Goal: Information Seeking & Learning: Learn about a topic

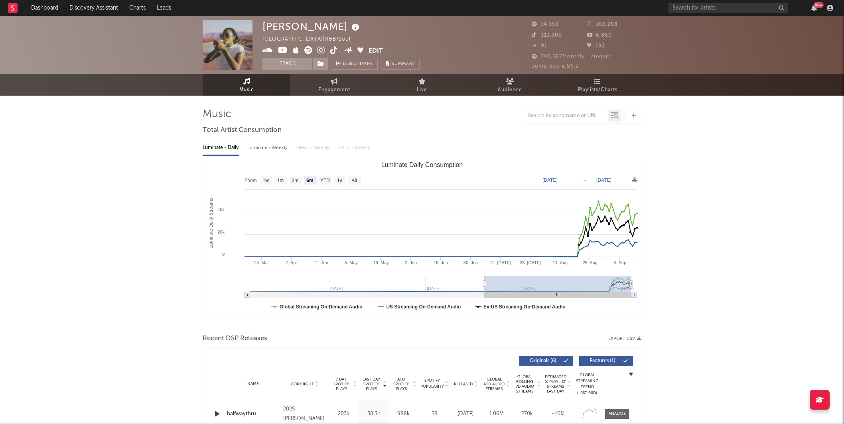
select select "6m"
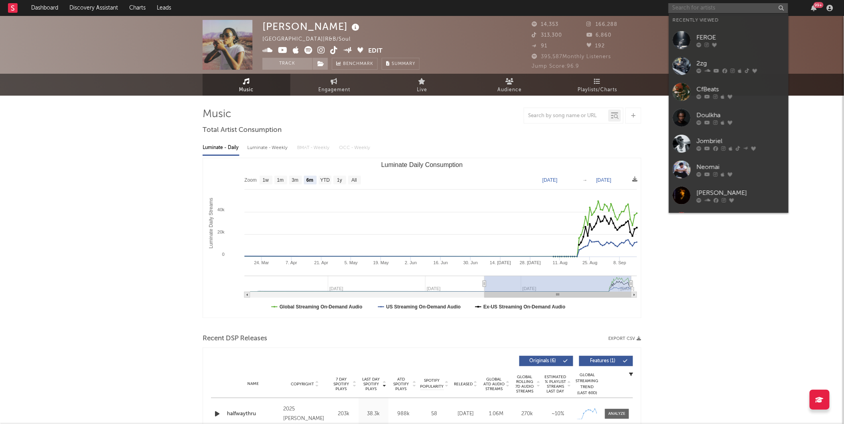
click at [728, 10] on input "text" at bounding box center [728, 8] width 120 height 10
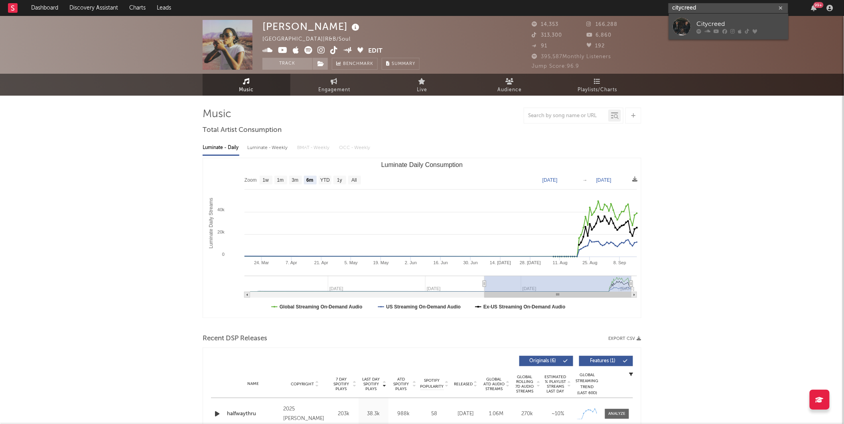
type input "citycreed"
click at [728, 17] on link "Citycreed" at bounding box center [729, 27] width 120 height 26
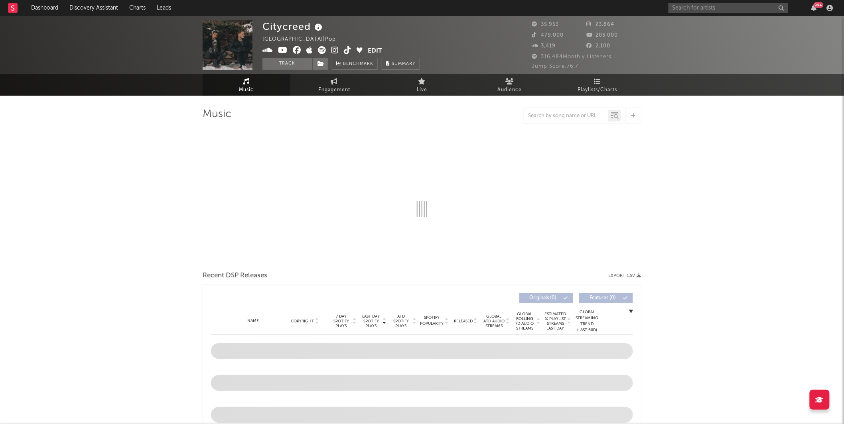
select select "6m"
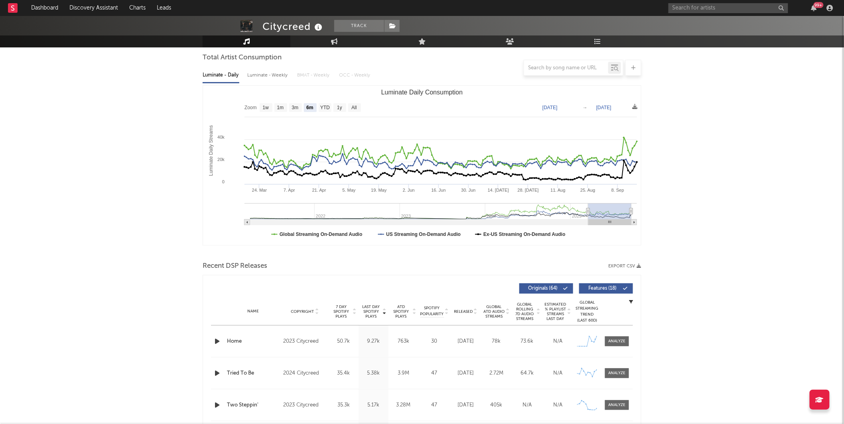
scroll to position [71, 0]
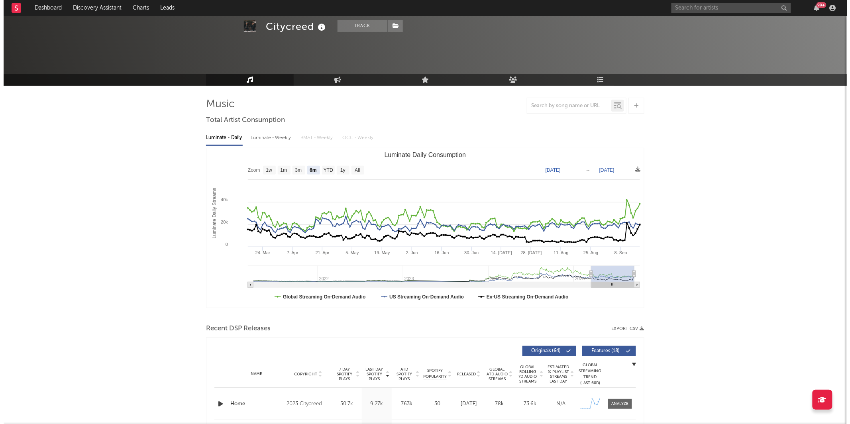
scroll to position [0, 0]
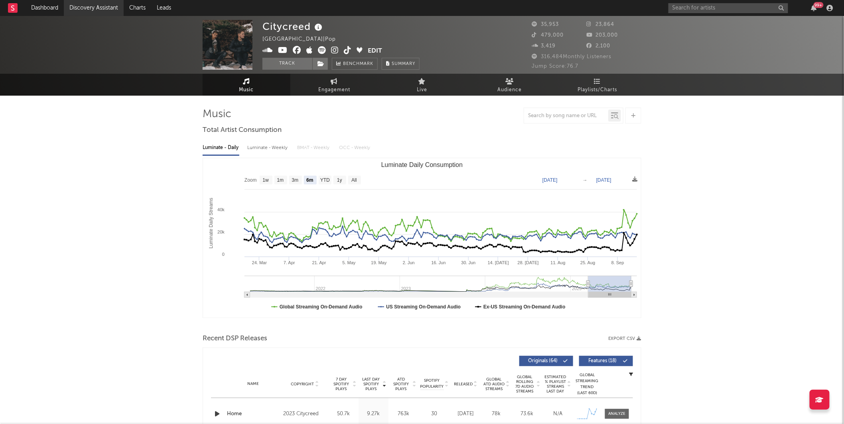
click at [96, 11] on link "Discovery Assistant" at bounding box center [94, 8] width 60 height 16
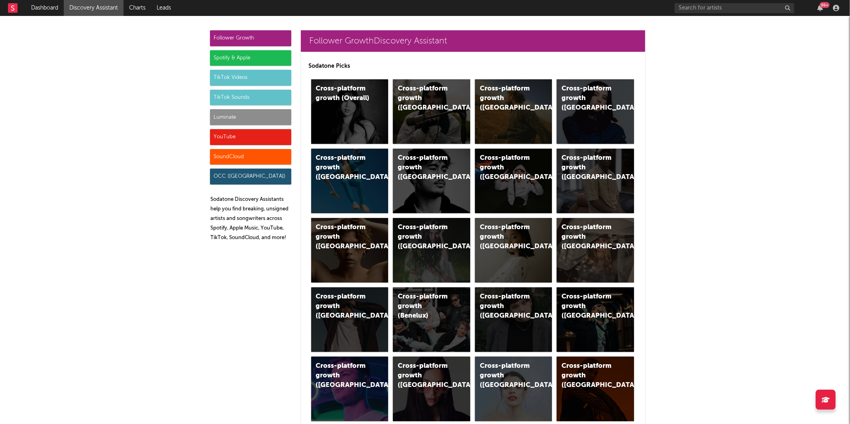
click at [246, 111] on div "Luminate" at bounding box center [250, 117] width 81 height 16
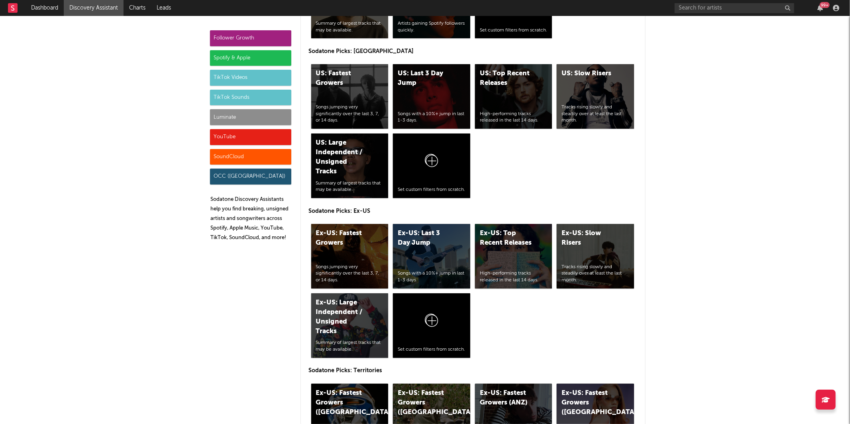
scroll to position [3719, 0]
click at [237, 122] on div "Luminate" at bounding box center [250, 117] width 81 height 16
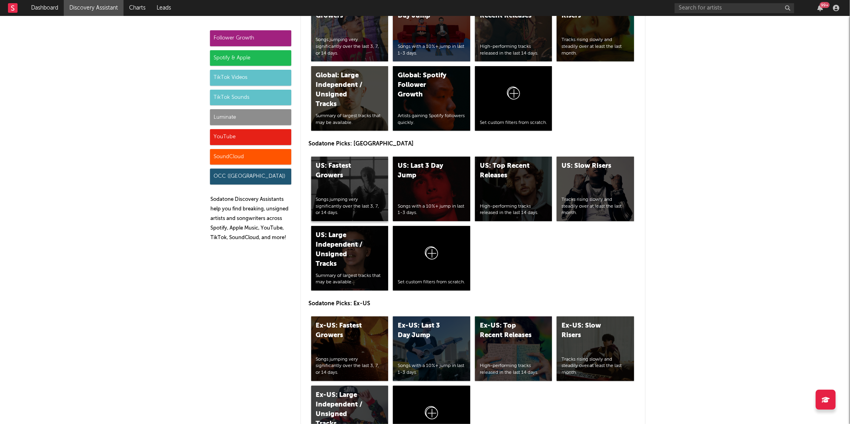
scroll to position [3639, 0]
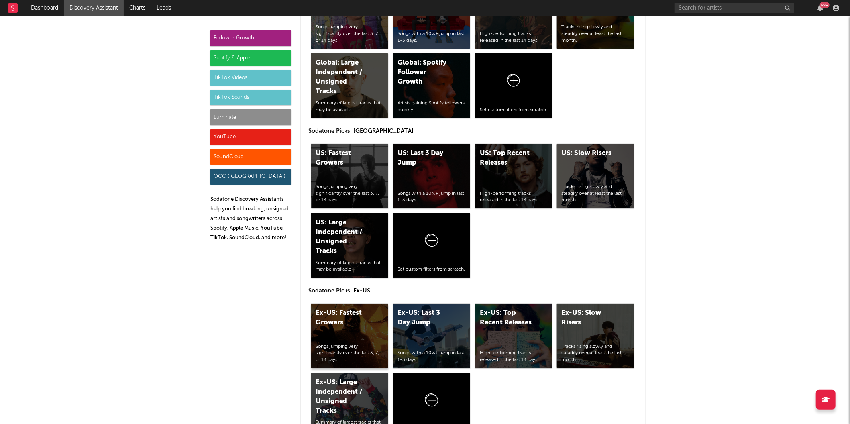
click at [352, 315] on div "Ex-US: Fastest Growers" at bounding box center [343, 318] width 54 height 19
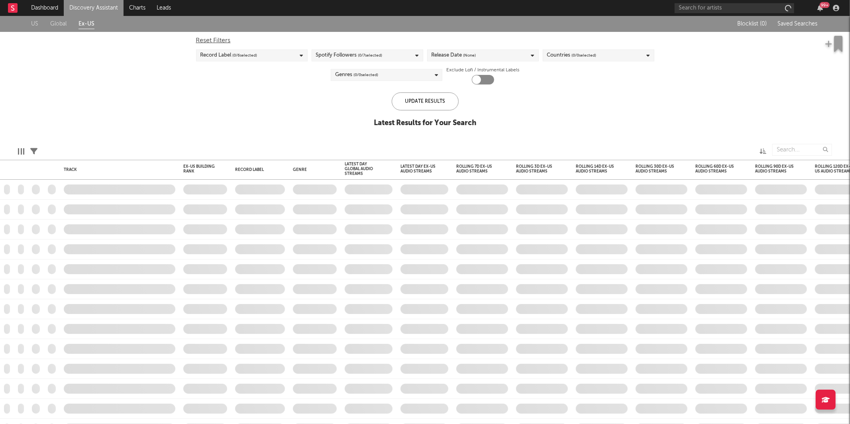
checkbox input "true"
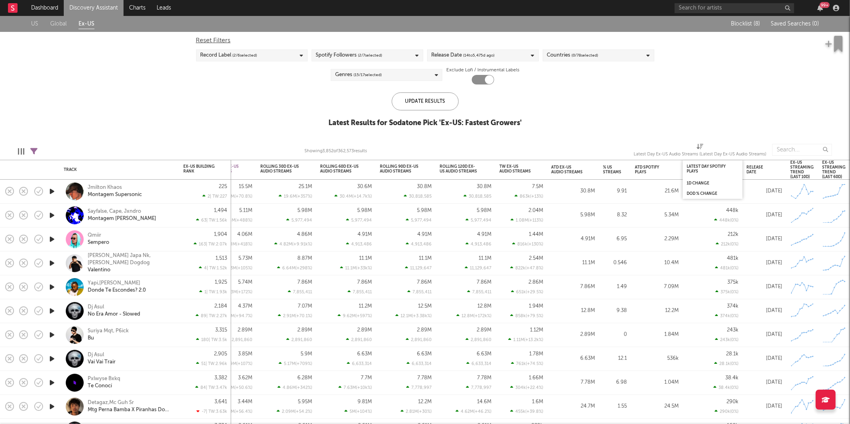
click at [723, 166] on div "Latest Day Spotify Plays" at bounding box center [707, 169] width 40 height 10
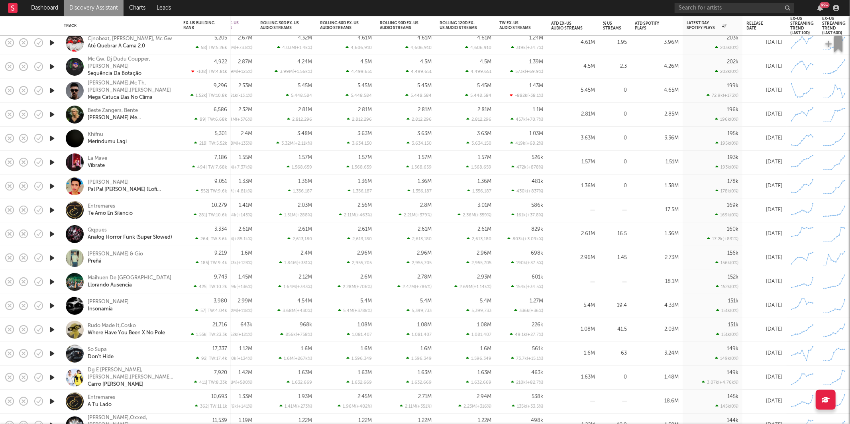
click at [52, 209] on icon "button" at bounding box center [52, 210] width 8 height 10
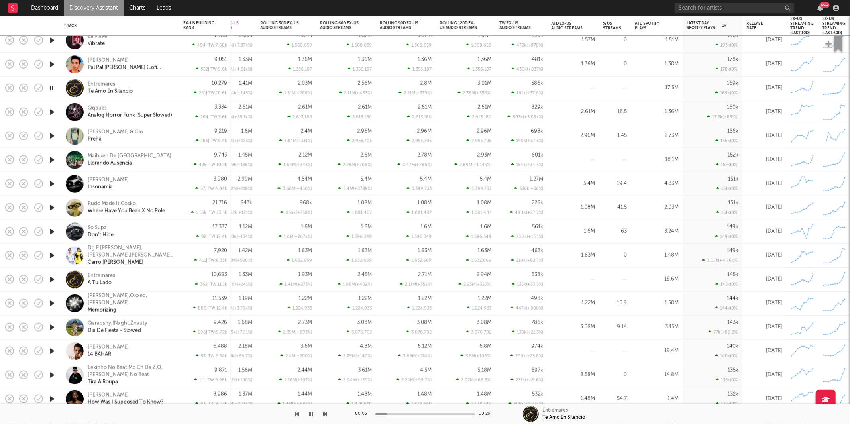
click at [325, 415] on icon "button" at bounding box center [326, 414] width 4 height 6
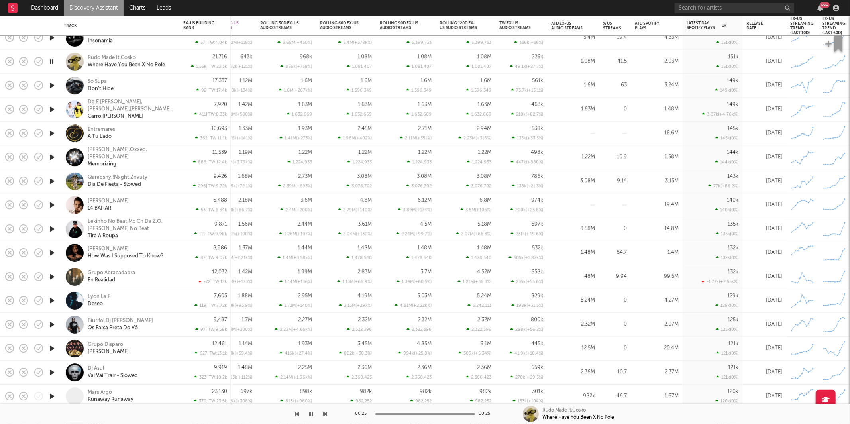
click at [325, 413] on icon "button" at bounding box center [326, 414] width 4 height 6
click at [171, 87] on div "So Supa Don't Hide" at bounding box center [131, 86] width 86 height 14
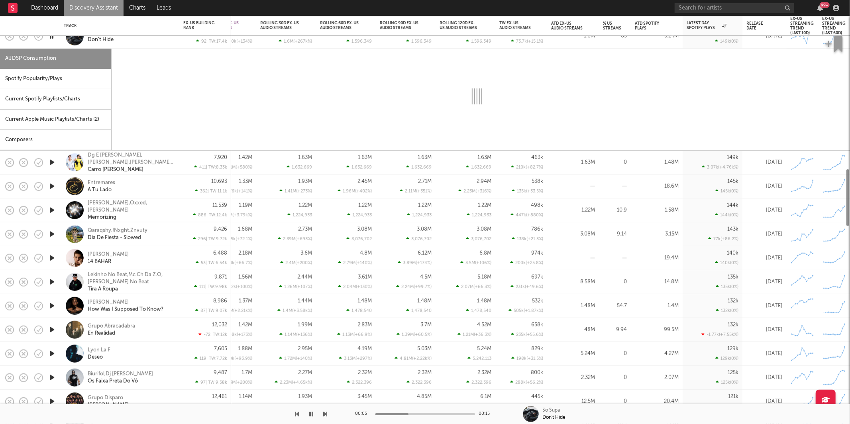
select select "1w"
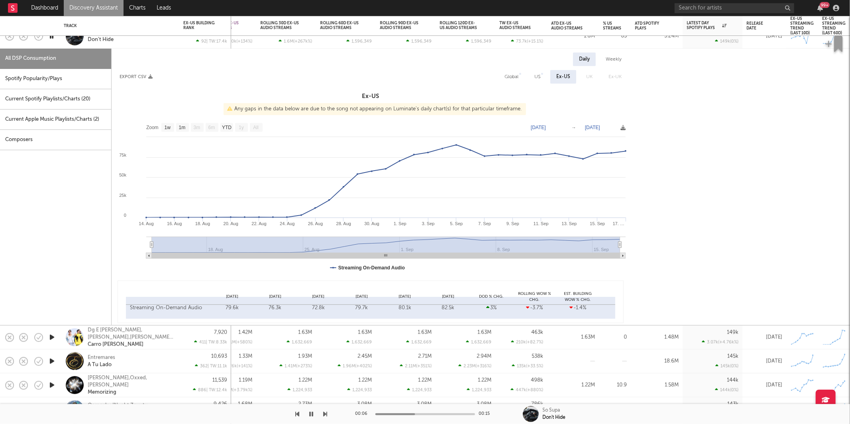
click at [44, 79] on div "Spotify Popularity/Plays" at bounding box center [55, 79] width 111 height 20
select select "1w"
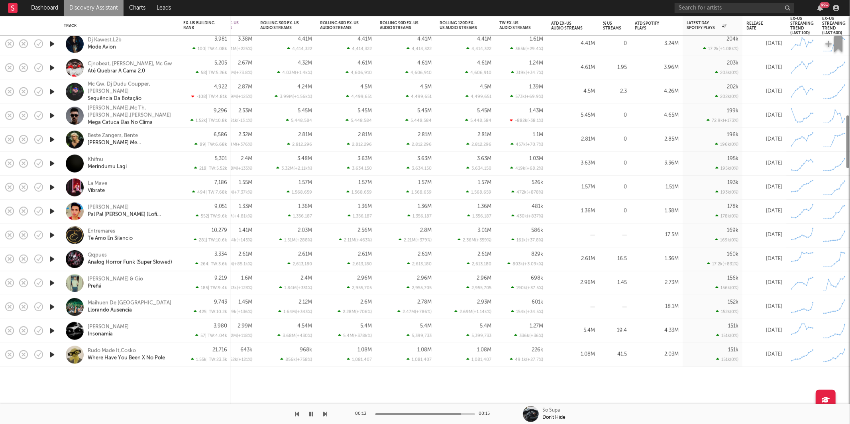
select select "1w"
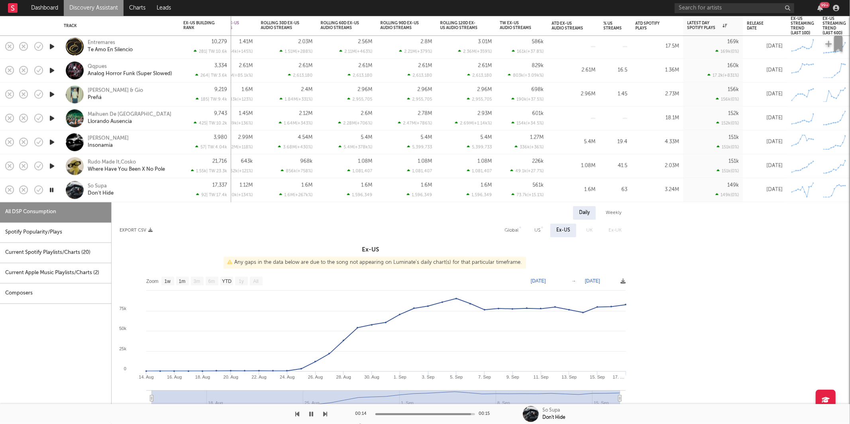
click at [159, 194] on div "So Supa Don't Hide" at bounding box center [131, 190] width 86 height 14
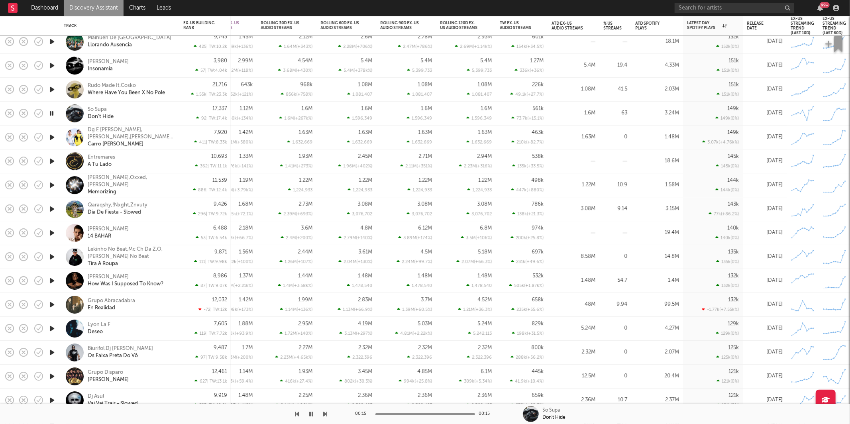
click at [326, 412] on icon "button" at bounding box center [326, 414] width 4 height 6
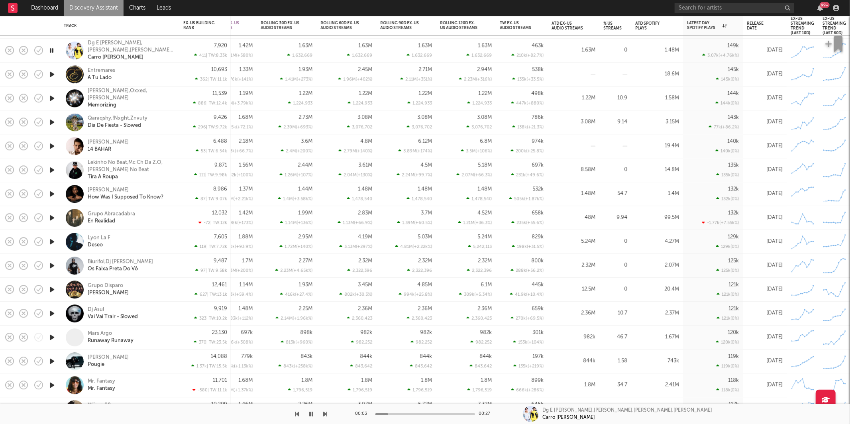
click at [326, 415] on icon "button" at bounding box center [326, 414] width 4 height 6
click at [313, 413] on icon "button" at bounding box center [312, 414] width 4 height 6
click at [308, 412] on button "button" at bounding box center [312, 414] width 8 height 20
click at [326, 413] on icon "button" at bounding box center [326, 414] width 4 height 6
click at [325, 413] on icon "button" at bounding box center [326, 414] width 4 height 6
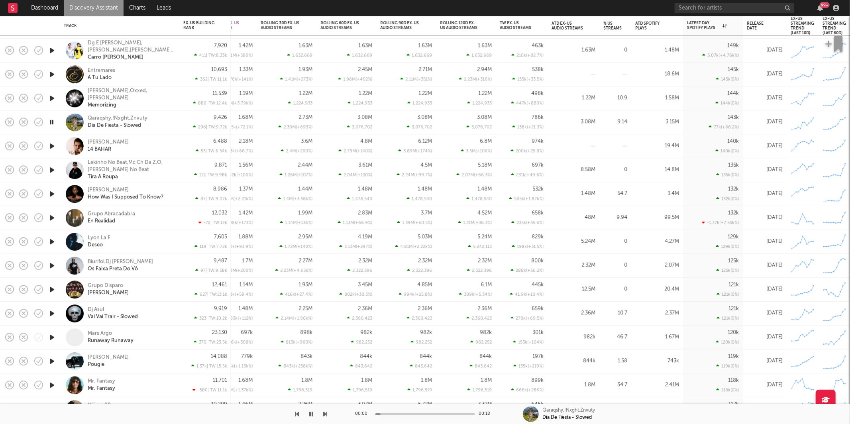
click at [325, 413] on icon "button" at bounding box center [326, 414] width 4 height 6
click at [325, 415] on icon "button" at bounding box center [326, 414] width 4 height 6
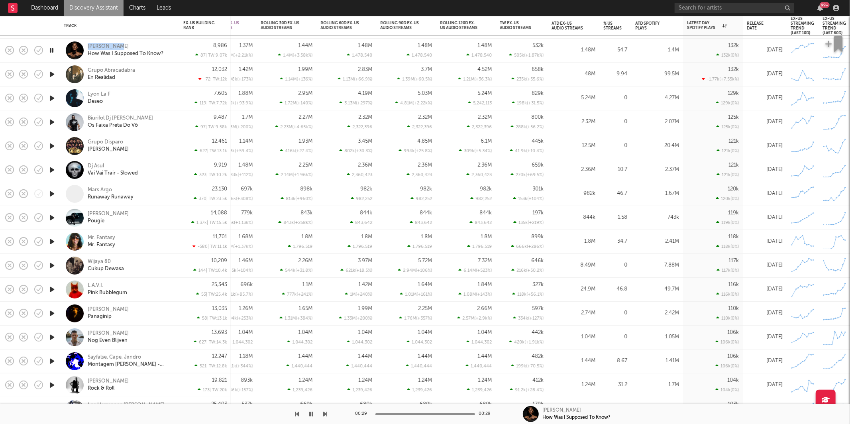
click at [326, 415] on icon "button" at bounding box center [326, 414] width 4 height 6
click at [329, 415] on div "00:01 00:29 Grupo Abracadabra En Realidad" at bounding box center [425, 414] width 850 height 20
click at [327, 411] on icon "button" at bounding box center [326, 414] width 4 height 6
click at [326, 411] on icon "button" at bounding box center [326, 414] width 4 height 6
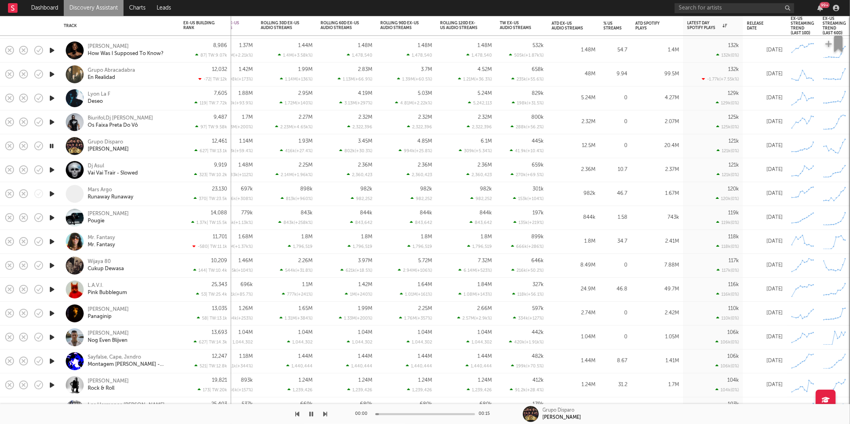
click at [326, 411] on icon "button" at bounding box center [326, 414] width 4 height 6
click at [325, 415] on icon "button" at bounding box center [326, 414] width 4 height 6
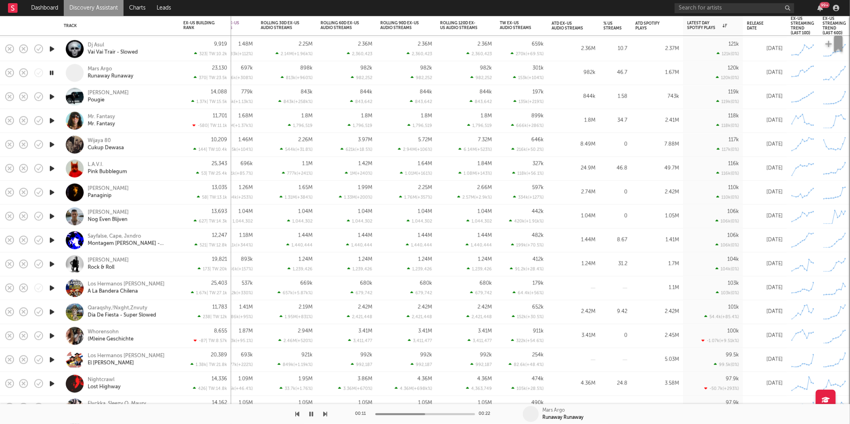
click at [325, 415] on icon "button" at bounding box center [326, 414] width 4 height 6
click at [157, 98] on div "Mark Beats Pougie" at bounding box center [131, 97] width 86 height 14
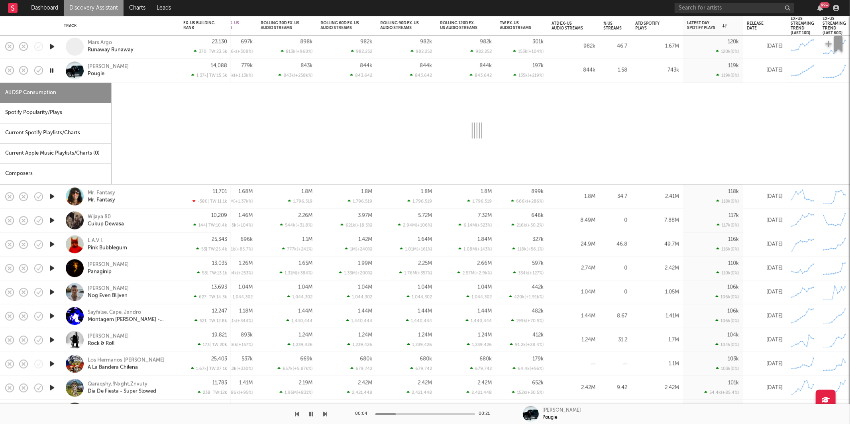
select select "1w"
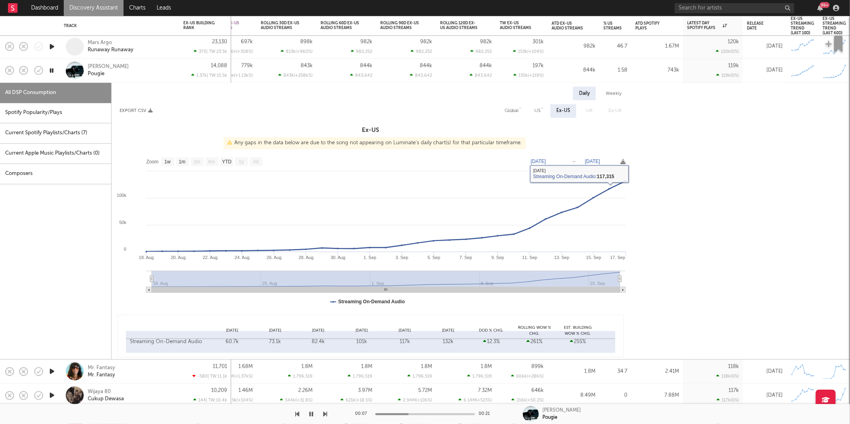
click at [501, 106] on div "Global" at bounding box center [512, 111] width 26 height 14
select select "1w"
click at [534, 112] on div "US" at bounding box center [539, 111] width 18 height 14
select select "1w"
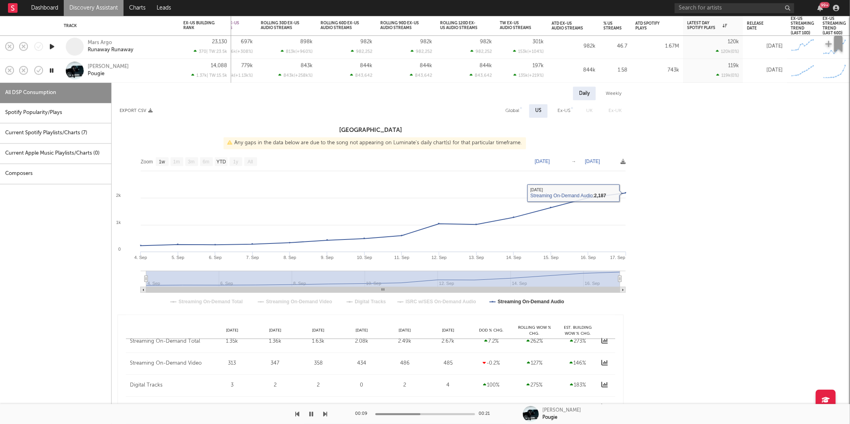
click at [519, 114] on div "Global" at bounding box center [513, 111] width 14 height 10
select select "1w"
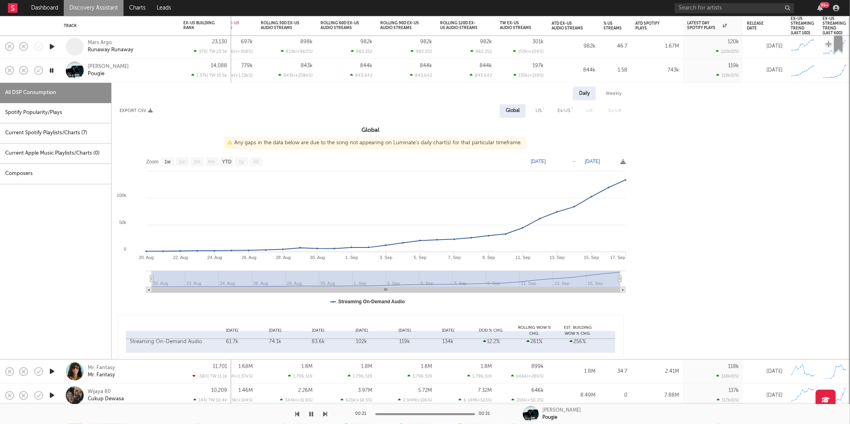
click at [71, 119] on div "Spotify Popularity/Plays" at bounding box center [55, 113] width 111 height 20
select select "1w"
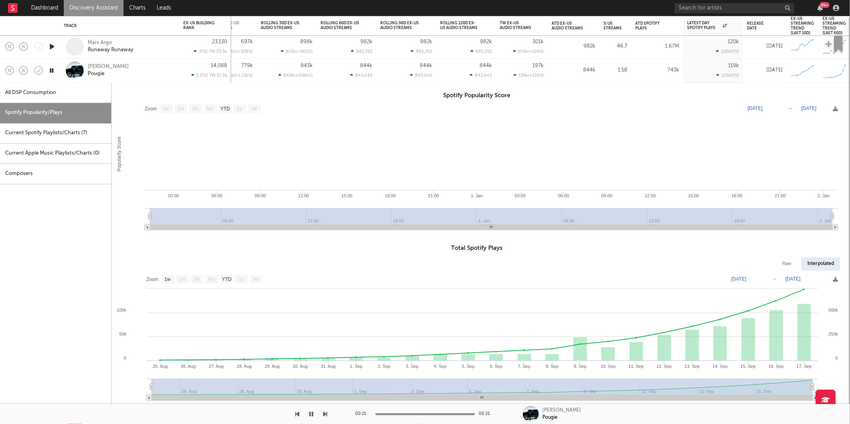
click at [151, 77] on div "Mark Beats Pougie" at bounding box center [131, 70] width 86 height 14
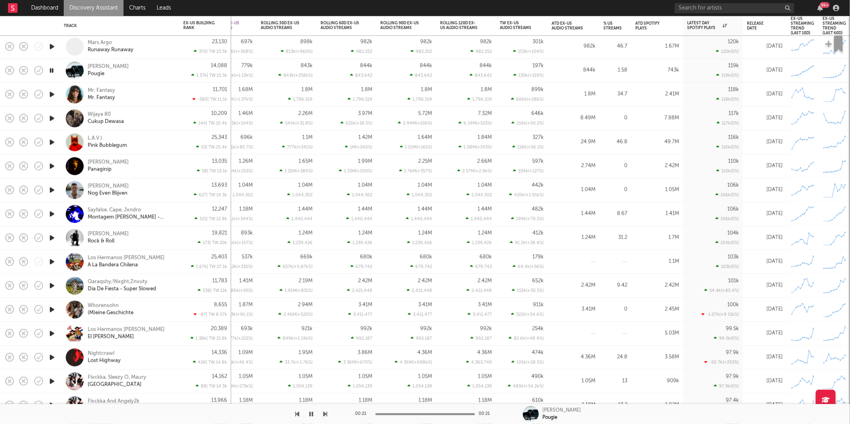
click at [53, 120] on icon "button" at bounding box center [52, 119] width 8 height 10
click at [313, 413] on icon "button" at bounding box center [312, 414] width 4 height 6
click at [311, 416] on icon "button" at bounding box center [311, 414] width 5 height 6
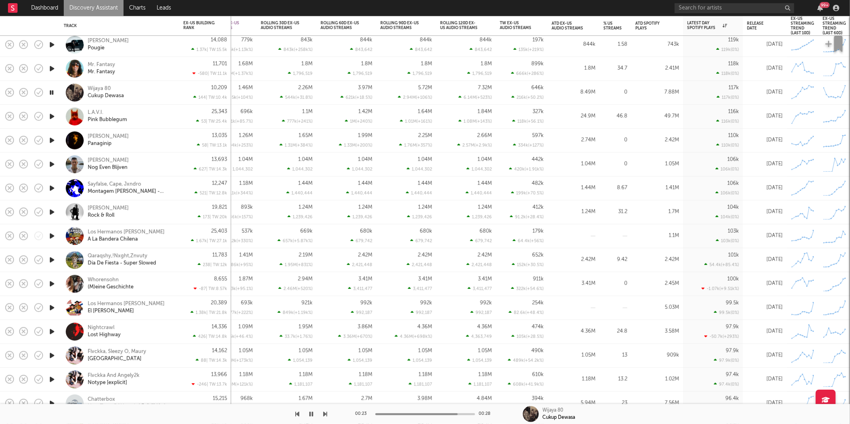
click at [322, 414] on div at bounding box center [164, 414] width 328 height 20
click at [326, 415] on icon "button" at bounding box center [326, 414] width 4 height 6
click at [312, 415] on icon "button" at bounding box center [312, 414] width 4 height 6
click at [310, 415] on icon "button" at bounding box center [311, 414] width 5 height 6
click at [313, 415] on icon "button" at bounding box center [312, 414] width 4 height 6
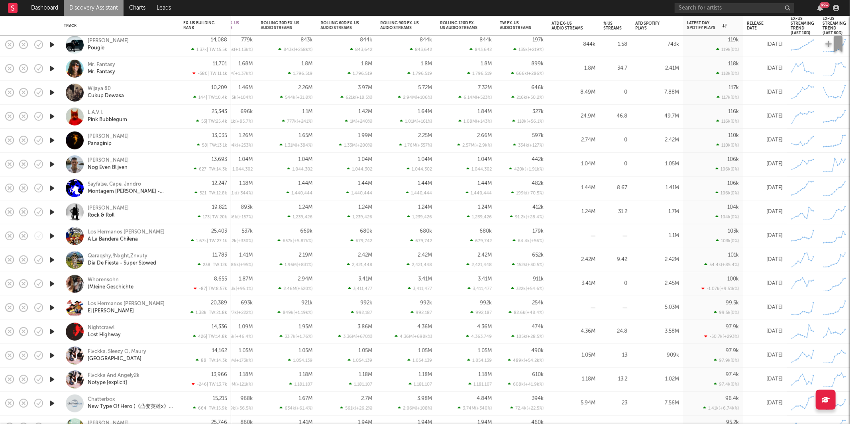
click at [161, 119] on div "L.A.V.I. Pink Bubblegum" at bounding box center [131, 116] width 86 height 14
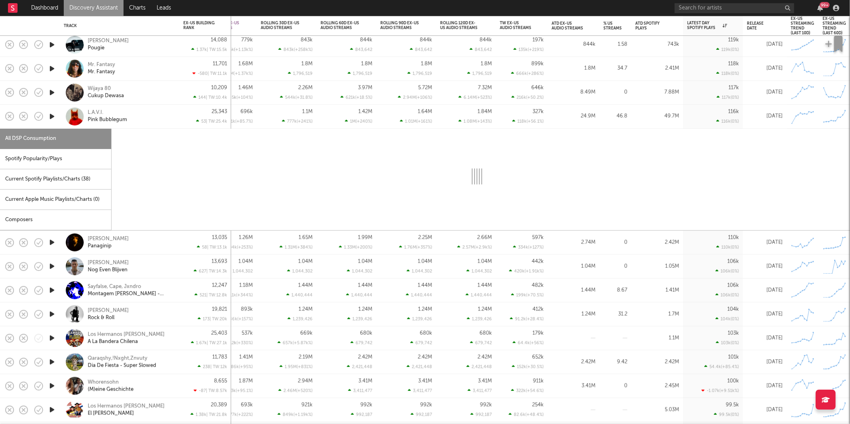
select select "6m"
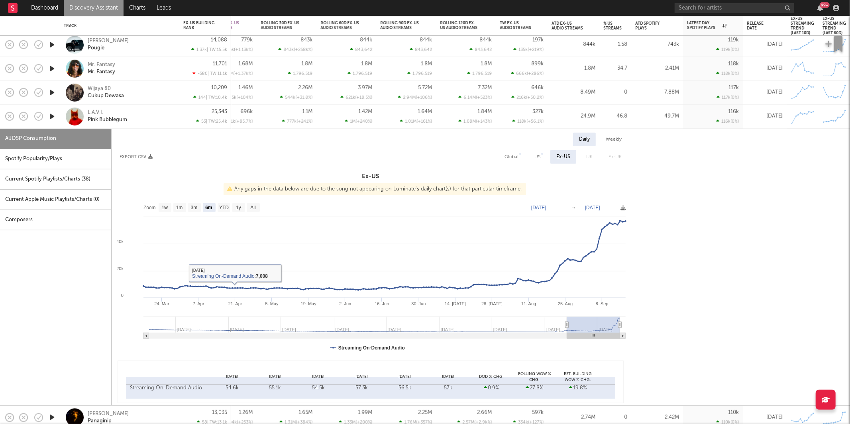
click at [61, 159] on div "Spotify Popularity/Plays" at bounding box center [55, 159] width 111 height 20
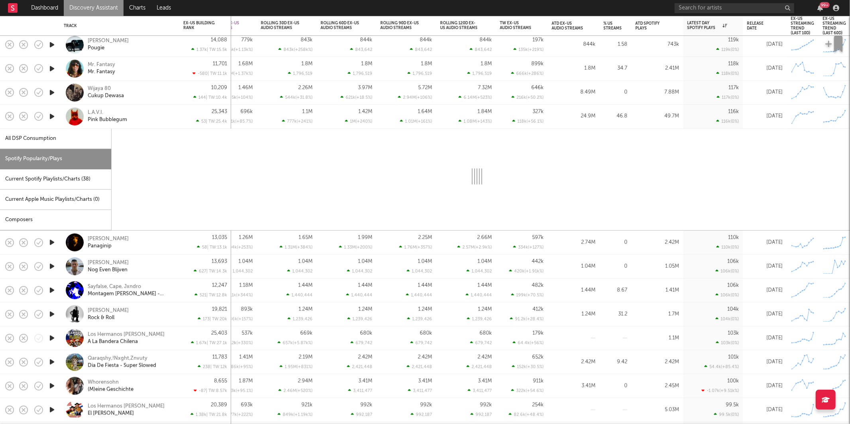
select select "1w"
select select "6m"
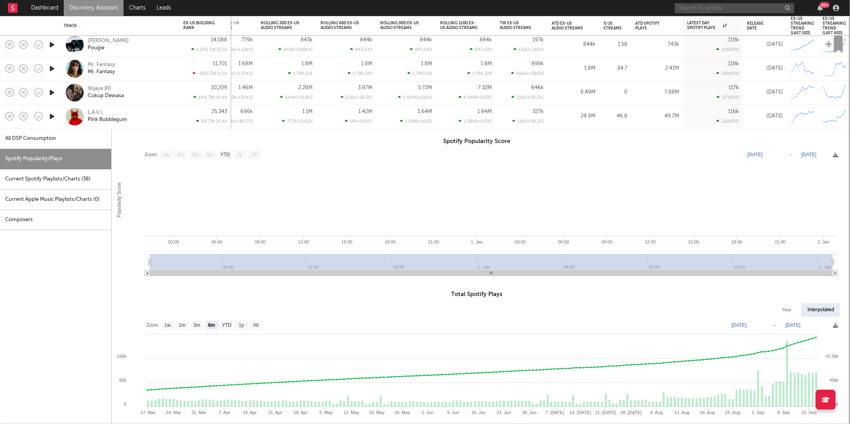
click at [724, 9] on input "text" at bounding box center [735, 8] width 120 height 10
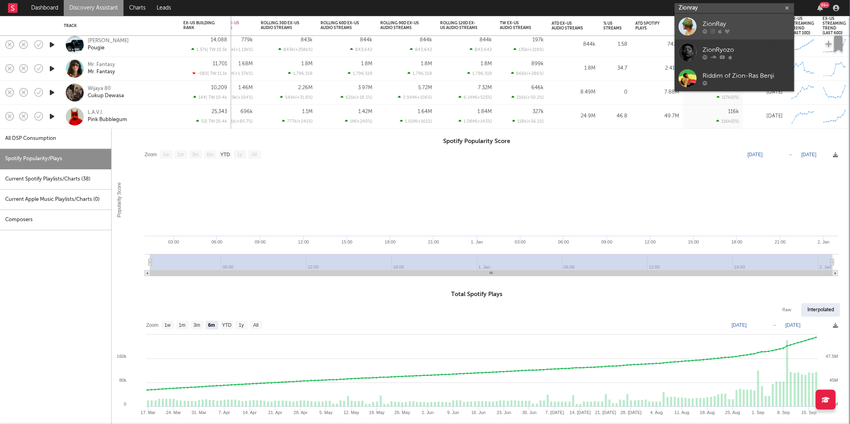
type input "Zionray"
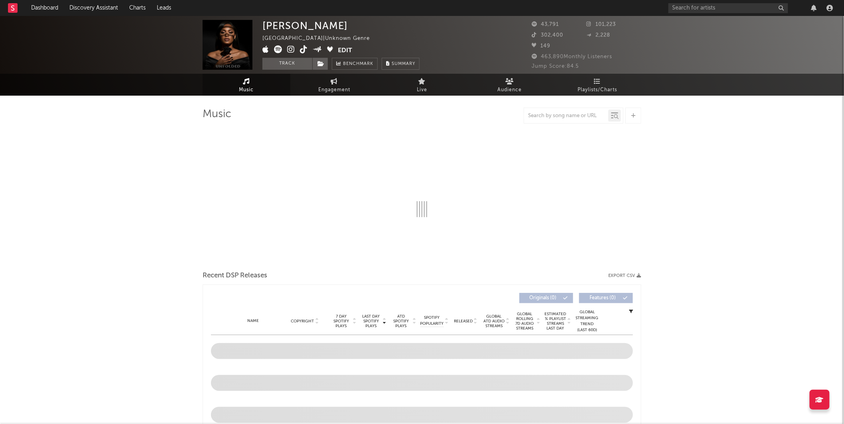
select select "1w"
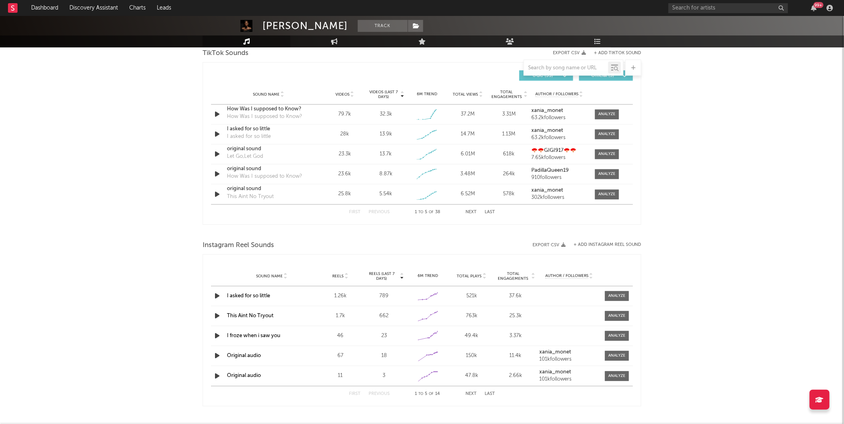
scroll to position [672, 0]
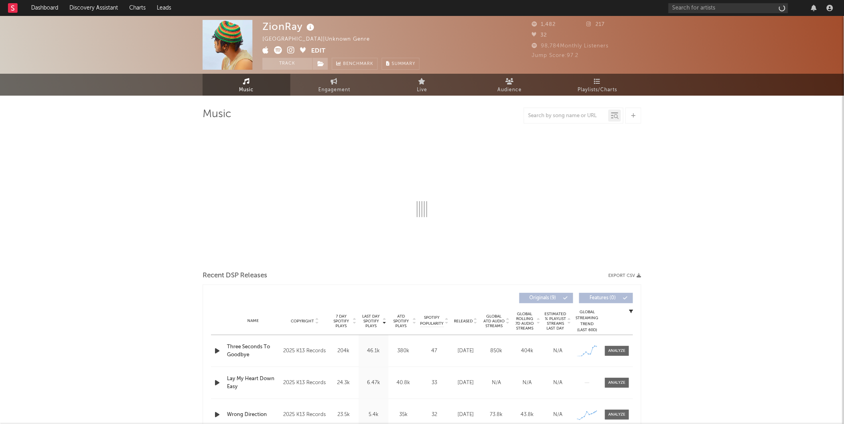
select select "1w"
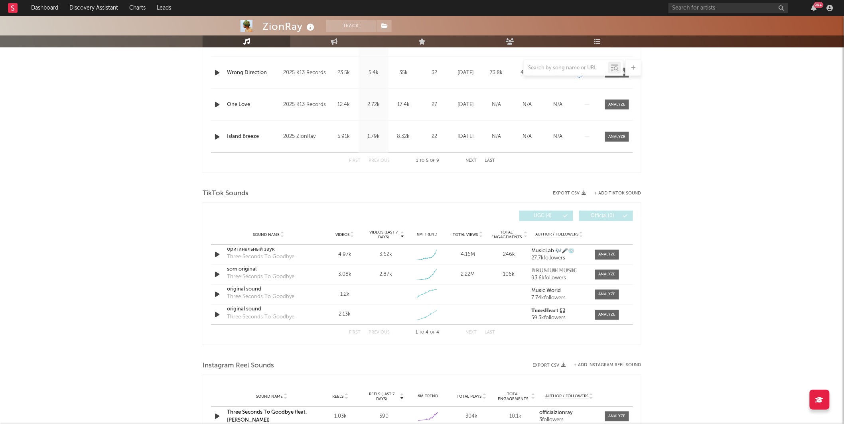
scroll to position [405, 0]
click at [614, 252] on div at bounding box center [606, 255] width 17 height 6
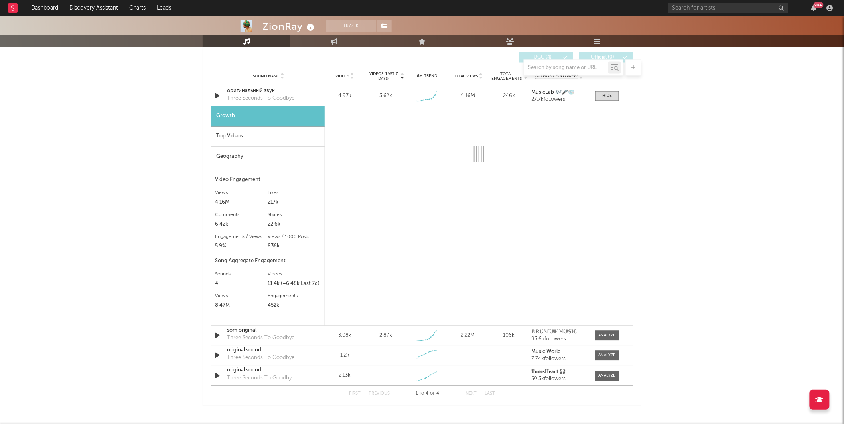
scroll to position [564, 0]
select select "1w"
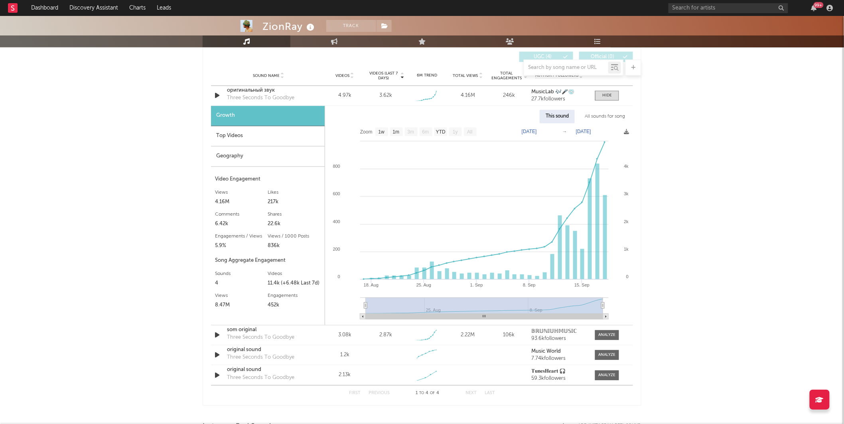
click at [294, 159] on div "Geography" at bounding box center [268, 157] width 114 height 20
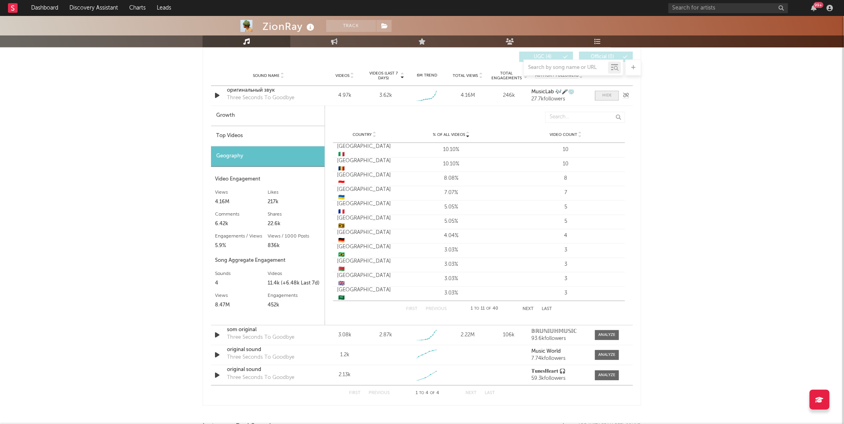
click at [611, 96] on div at bounding box center [607, 96] width 10 height 6
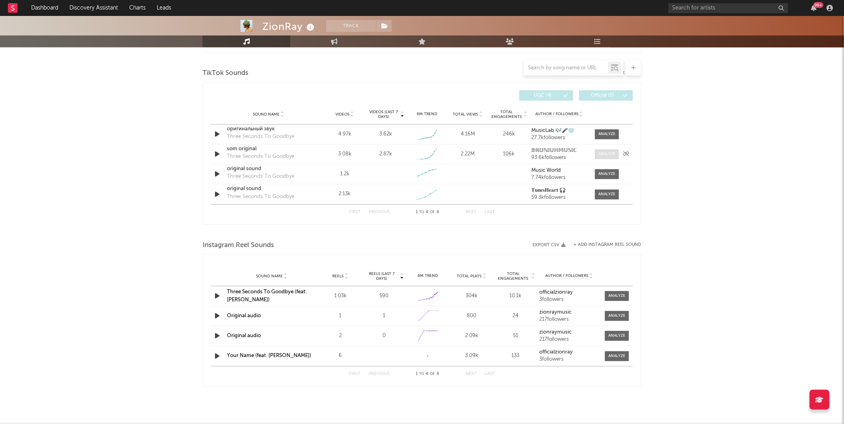
click at [614, 152] on div at bounding box center [606, 154] width 17 height 6
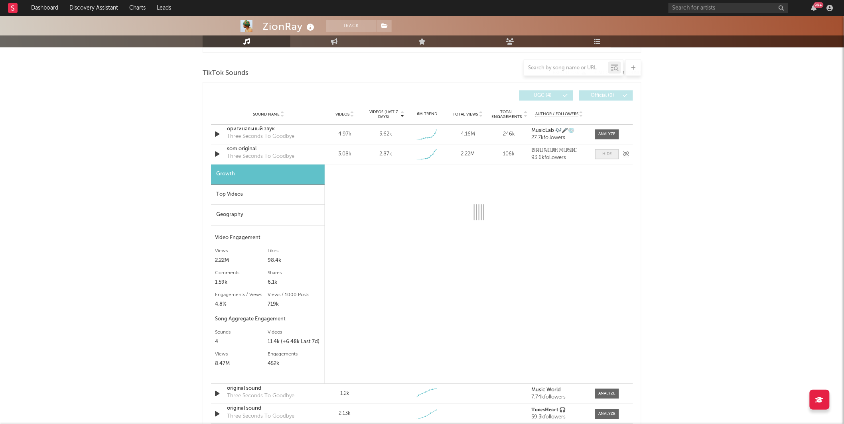
scroll to position [564, 0]
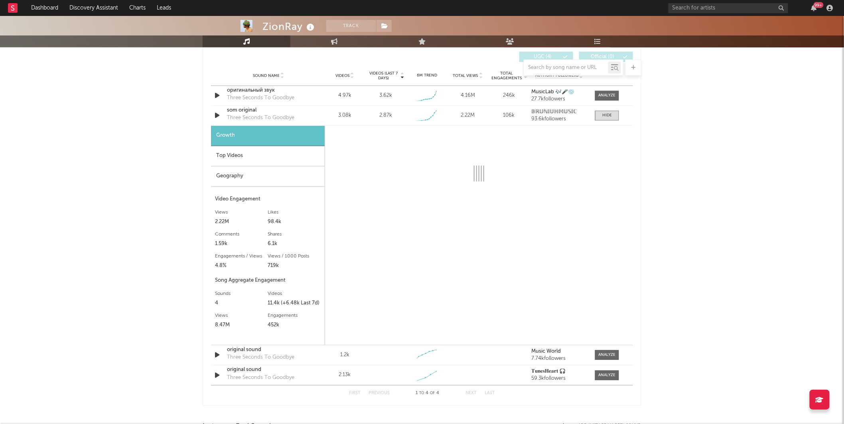
select select "1w"
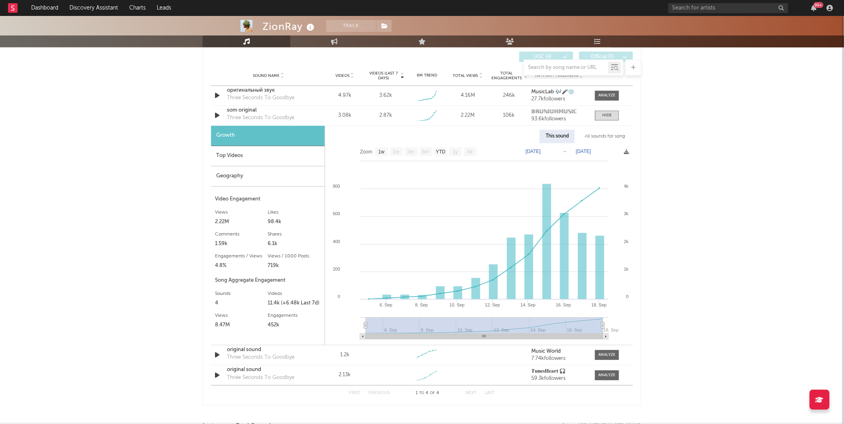
click at [260, 181] on div "Geography" at bounding box center [268, 177] width 114 height 20
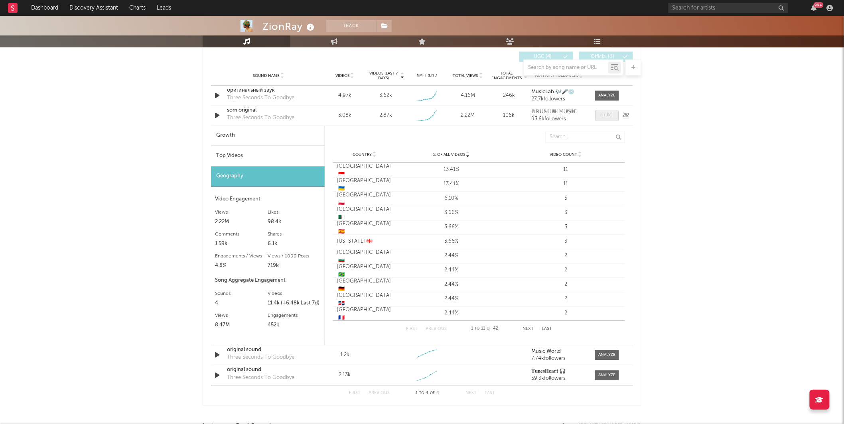
click at [600, 116] on span at bounding box center [607, 116] width 24 height 10
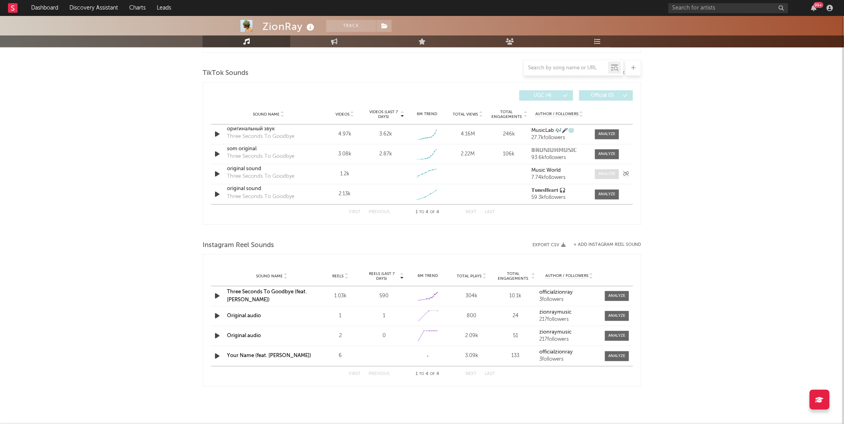
click at [609, 173] on div at bounding box center [606, 174] width 17 height 6
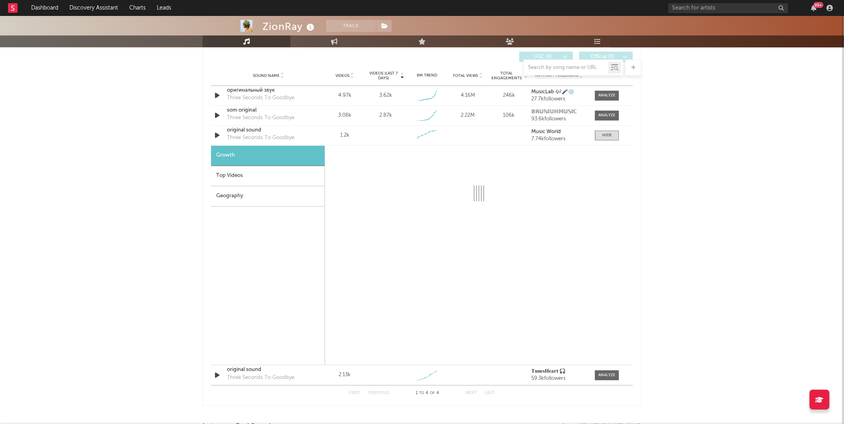
click at [280, 197] on div "Geography" at bounding box center [268, 197] width 114 height 20
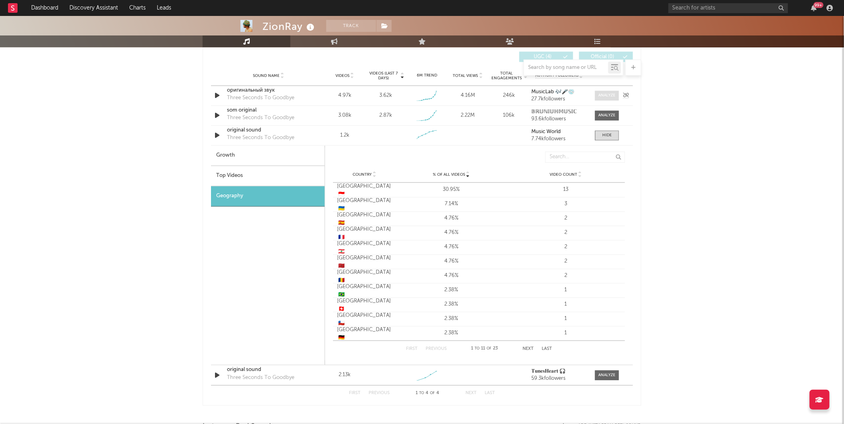
click at [610, 136] on div at bounding box center [607, 136] width 10 height 6
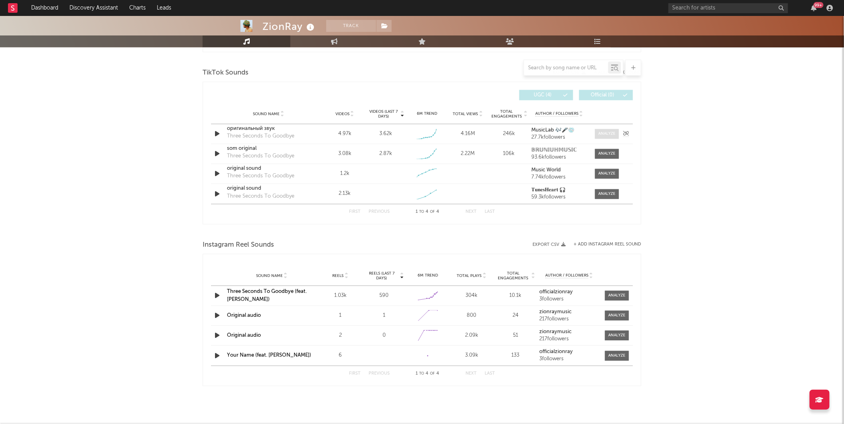
scroll to position [525, 0]
click at [599, 154] on div at bounding box center [606, 154] width 17 height 6
select select "1w"
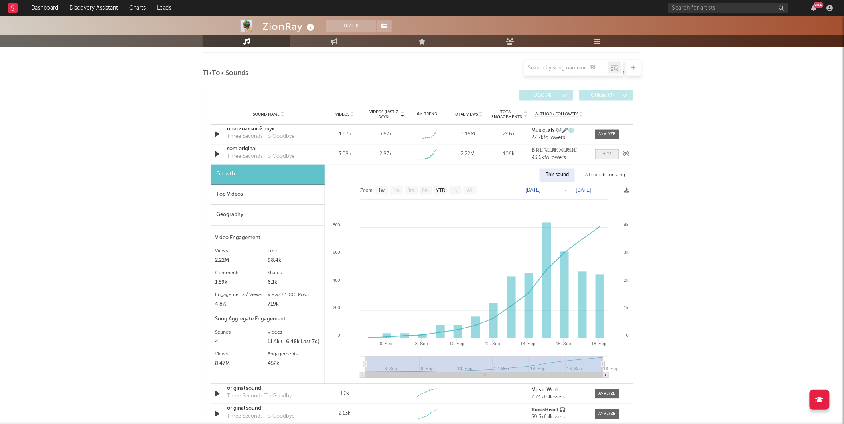
scroll to position [564, 0]
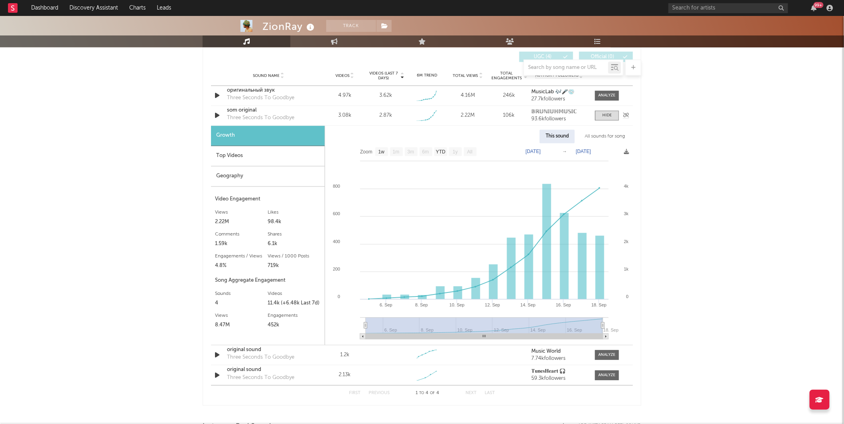
click at [240, 109] on div "som original" at bounding box center [268, 111] width 83 height 8
